Goal: Find specific page/section: Find specific page/section

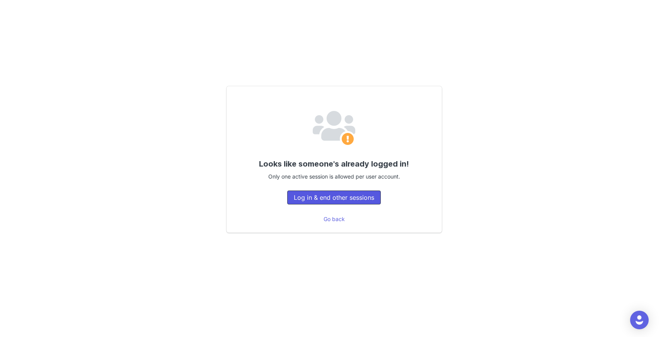
click at [324, 196] on button "Log in & end other sessions" at bounding box center [334, 198] width 94 height 14
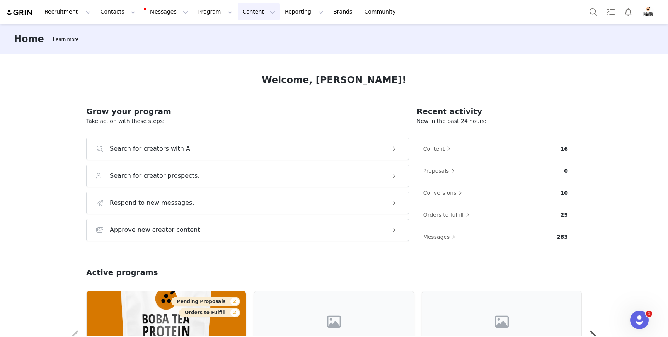
click at [250, 15] on button "Content Content" at bounding box center [259, 11] width 42 height 17
click at [250, 35] on p "Creator Content" at bounding box center [249, 34] width 43 height 8
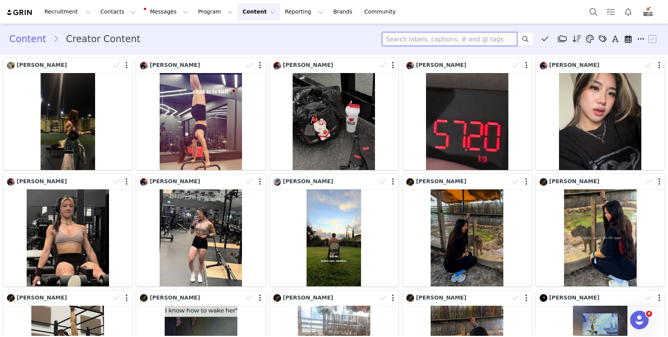
click at [424, 37] on input at bounding box center [449, 39] width 135 height 14
type input "michelle dai"
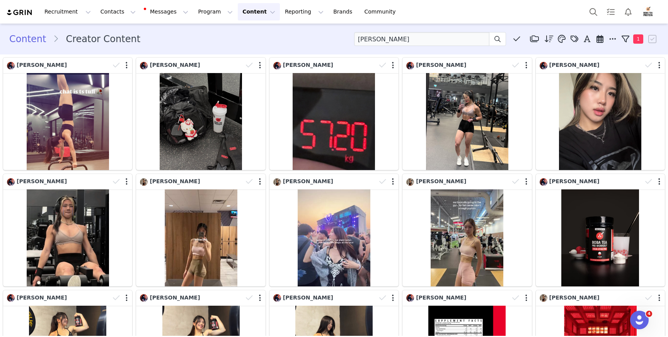
click at [244, 39] on div "Content Creator Content michelle dai Media Library (0) IGC Folder (0) New Folde…" at bounding box center [333, 39] width 649 height 14
click at [249, 39] on div "Content Creator Content michelle dai Media Library (0) IGC Folder (0) New Folde…" at bounding box center [333, 39] width 649 height 14
click at [211, 41] on div "Content Creator Content michelle dai Media Library (0) IGC Folder (0) New Folde…" at bounding box center [333, 39] width 649 height 14
